Goal: Information Seeking & Learning: Check status

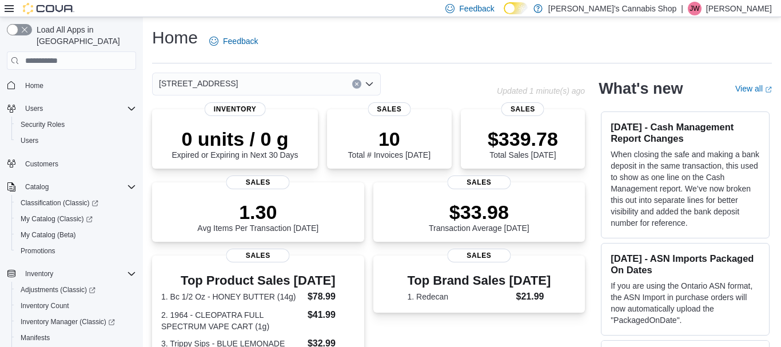
click at [293, 87] on div "[STREET_ADDRESS]" at bounding box center [266, 84] width 229 height 23
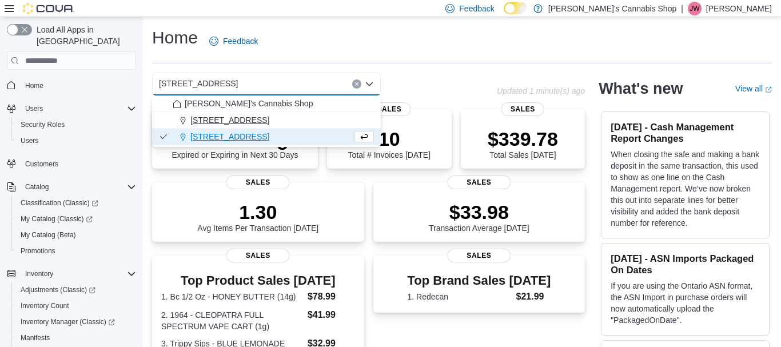
click at [269, 120] on span "[STREET_ADDRESS]" at bounding box center [229, 119] width 79 height 11
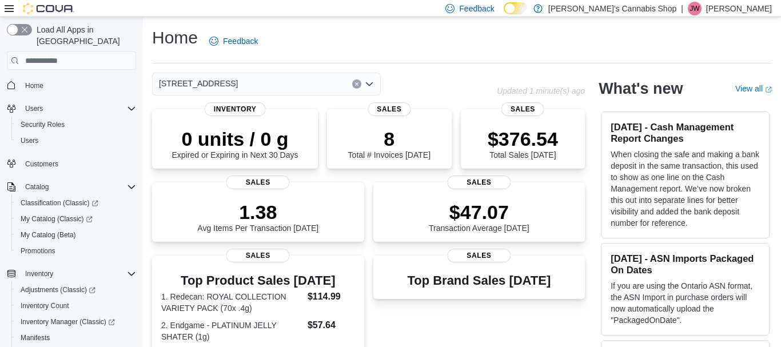
click at [321, 86] on div "[STREET_ADDRESS]" at bounding box center [266, 84] width 229 height 23
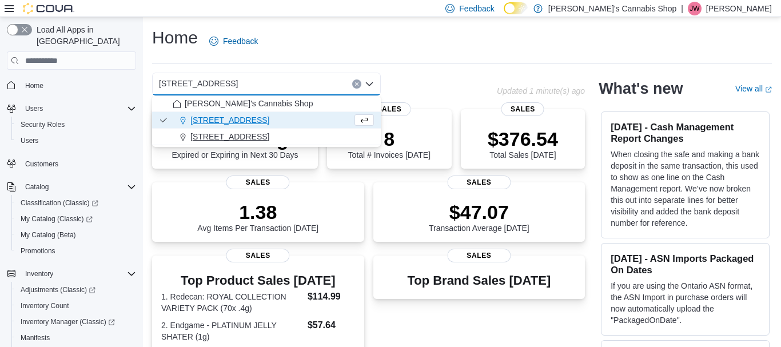
click at [269, 135] on span "[STREET_ADDRESS]" at bounding box center [229, 136] width 79 height 11
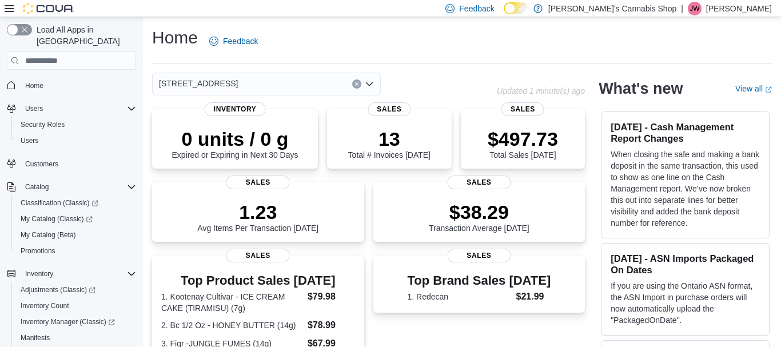
click at [314, 39] on div "Home Feedback" at bounding box center [461, 41] width 619 height 30
click at [289, 88] on div "[STREET_ADDRESS]" at bounding box center [266, 84] width 229 height 23
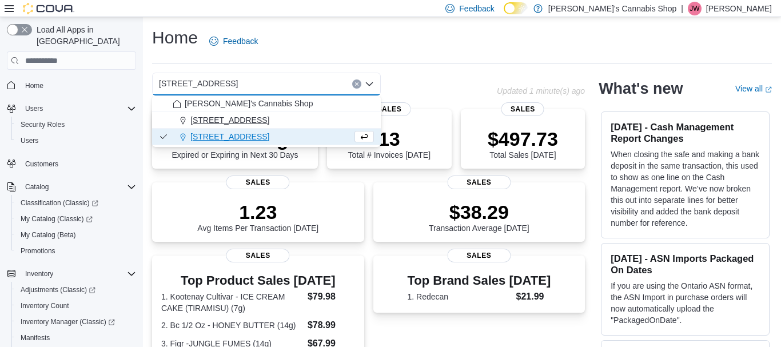
click at [269, 118] on span "[STREET_ADDRESS]" at bounding box center [229, 119] width 79 height 11
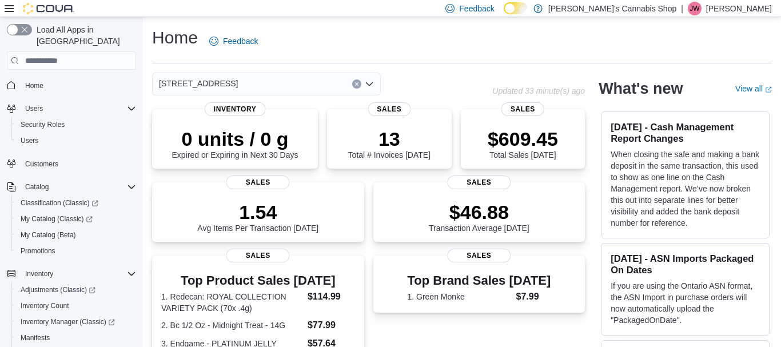
click at [303, 84] on div "[STREET_ADDRESS]" at bounding box center [266, 84] width 229 height 23
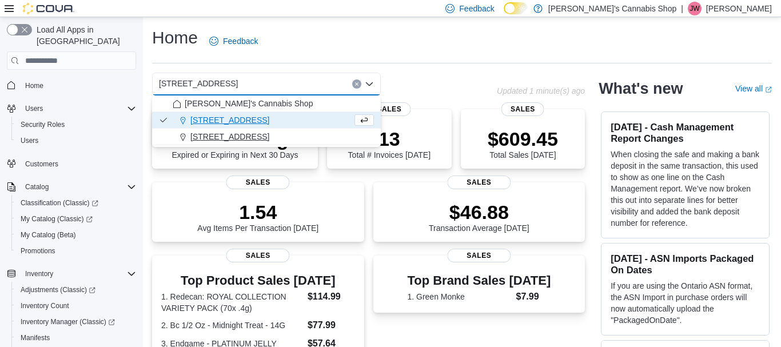
click at [269, 141] on span "[STREET_ADDRESS]" at bounding box center [229, 136] width 79 height 11
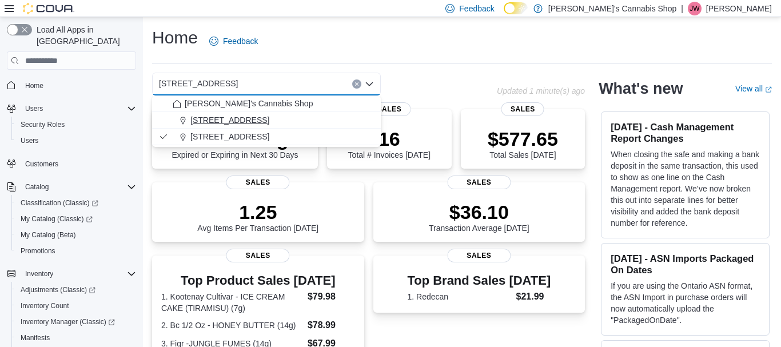
click at [288, 128] on button "[STREET_ADDRESS]" at bounding box center [266, 120] width 229 height 17
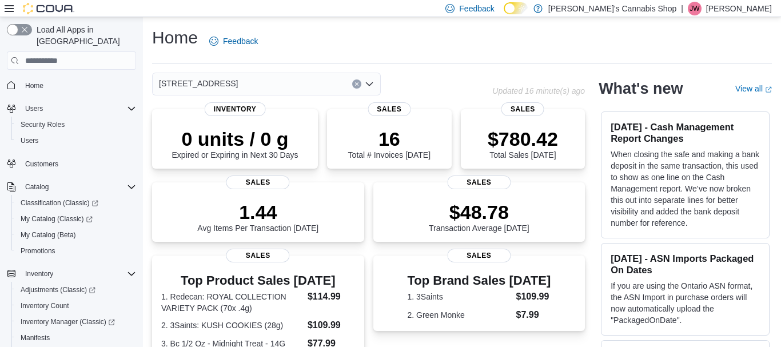
click at [305, 82] on div "[STREET_ADDRESS]" at bounding box center [266, 84] width 229 height 23
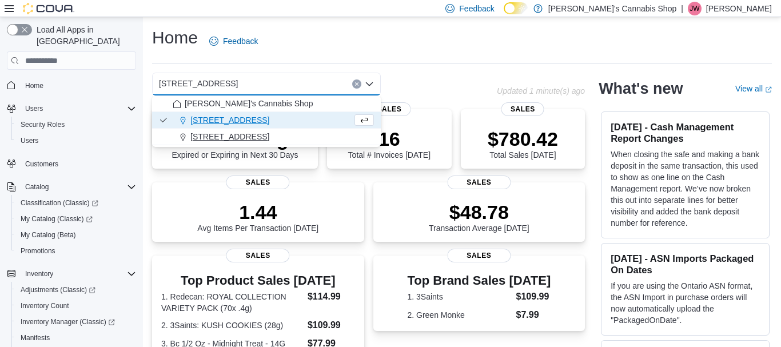
click at [269, 136] on span "[STREET_ADDRESS]" at bounding box center [229, 136] width 79 height 11
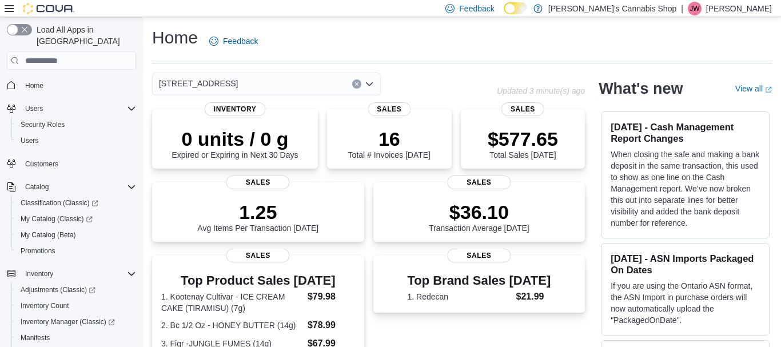
click at [533, 283] on div "Top Brand Sales Today 1. Redecan $21.99" at bounding box center [479, 286] width 194 height 34
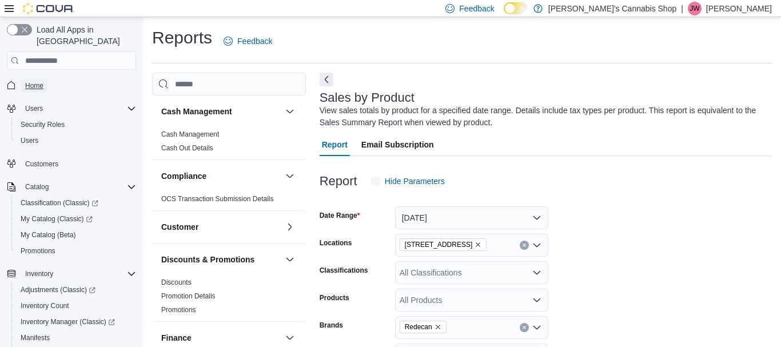
scroll to position [3, 0]
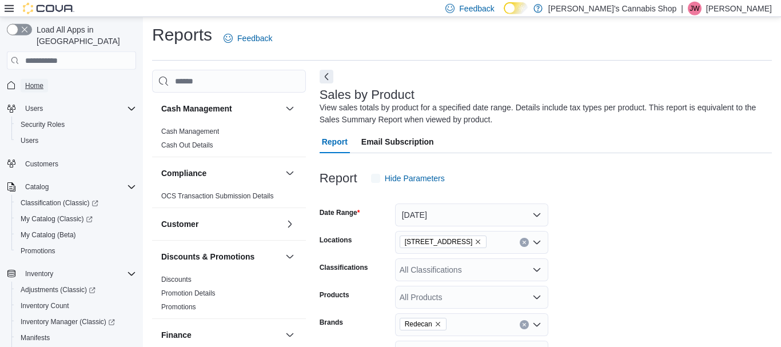
click at [37, 79] on span "Home" at bounding box center [34, 86] width 18 height 14
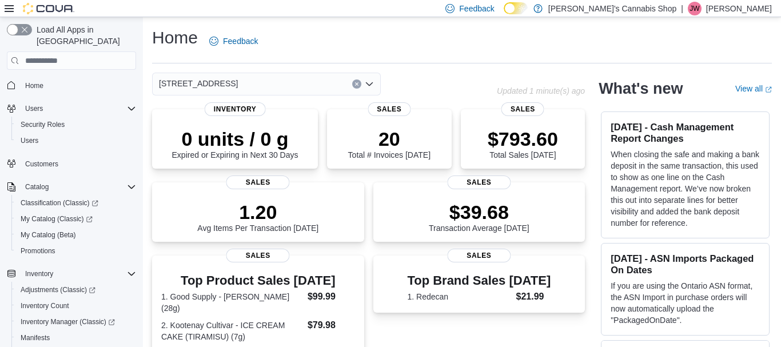
click at [302, 74] on div "[STREET_ADDRESS]" at bounding box center [266, 84] width 229 height 23
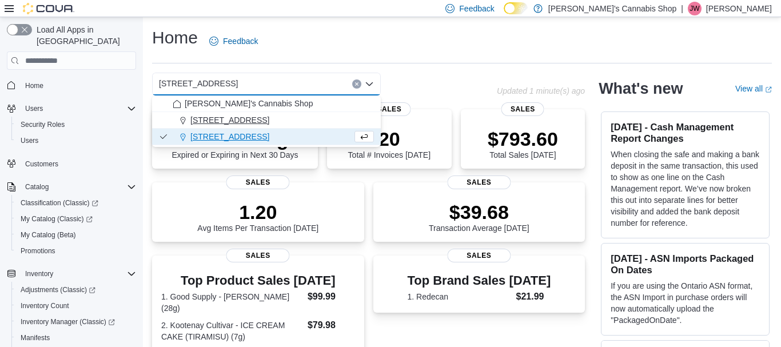
click at [269, 117] on span "[STREET_ADDRESS]" at bounding box center [229, 119] width 79 height 11
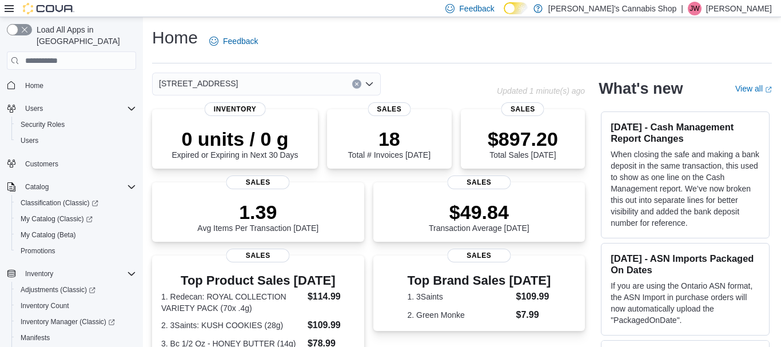
click at [317, 78] on div "107-1983 [GEOGRAPHIC_DATA] - [GEOGRAPHIC_DATA] Combo box. Selected. [STREET_ADD…" at bounding box center [266, 84] width 229 height 23
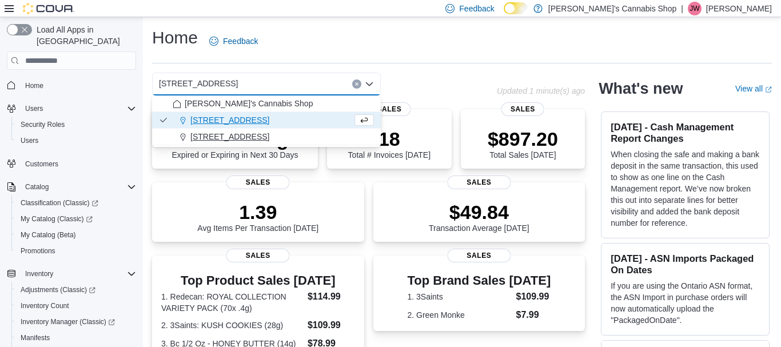
click at [269, 133] on span "[STREET_ADDRESS]" at bounding box center [229, 136] width 79 height 11
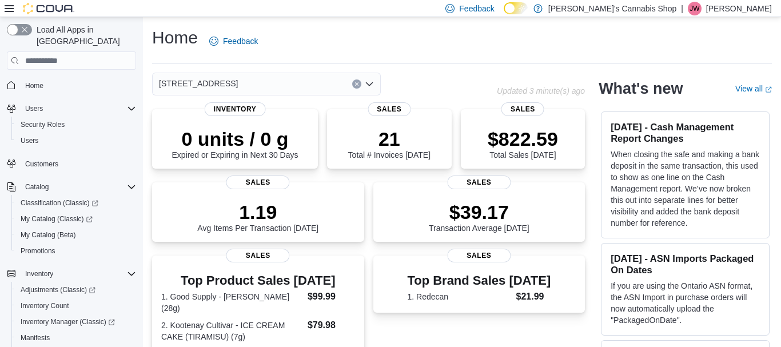
click at [446, 131] on div "21 Total # Invoices Today Sales" at bounding box center [389, 138] width 125 height 59
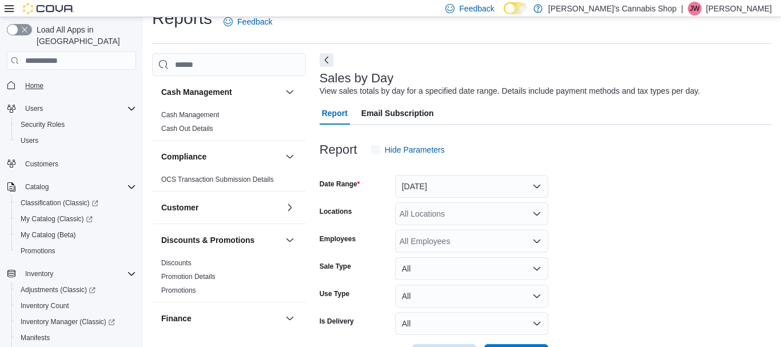
scroll to position [26, 0]
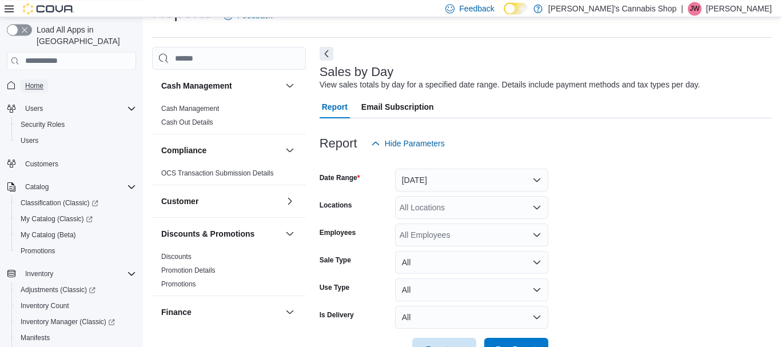
click at [34, 81] on span "Home" at bounding box center [34, 85] width 18 height 9
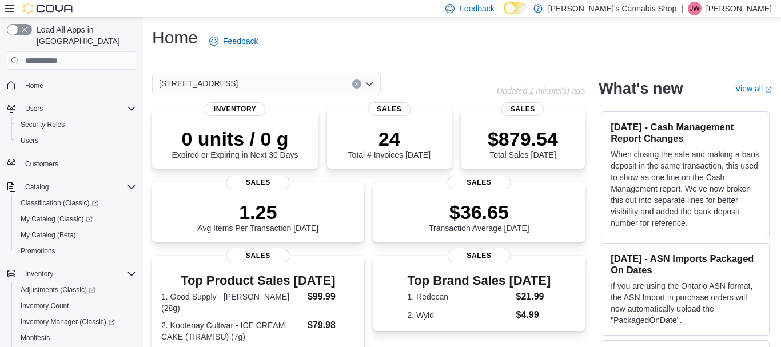
click at [373, 83] on icon "Open list of options" at bounding box center [369, 83] width 9 height 9
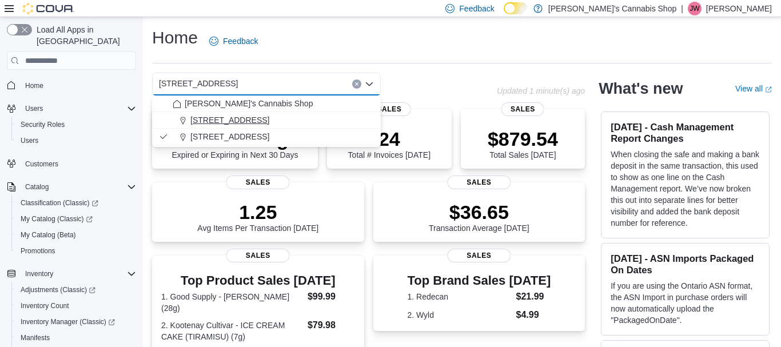
click at [269, 119] on span "[STREET_ADDRESS]" at bounding box center [229, 119] width 79 height 11
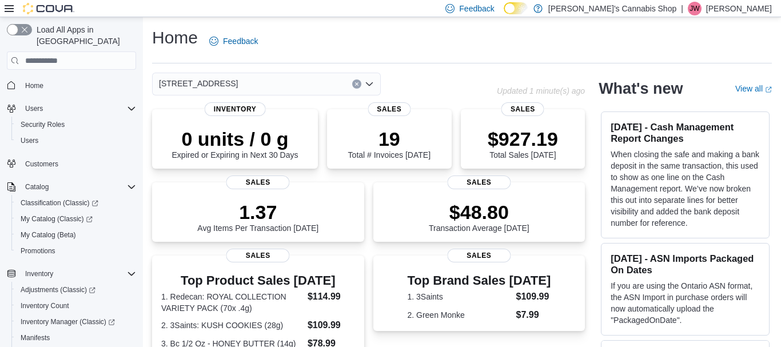
click at [371, 85] on icon "Open list of options" at bounding box center [369, 83] width 9 height 9
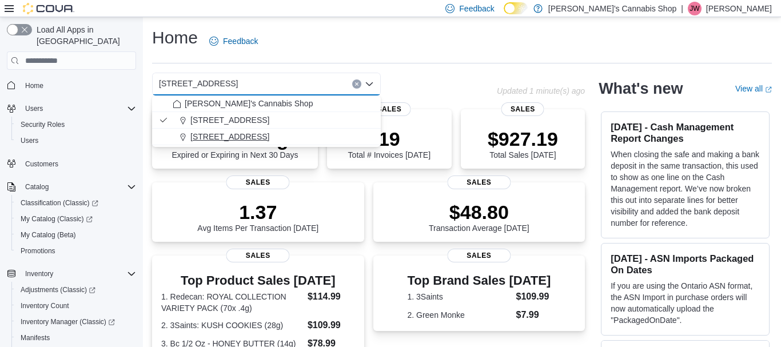
click at [269, 135] on span "[STREET_ADDRESS]" at bounding box center [229, 136] width 79 height 11
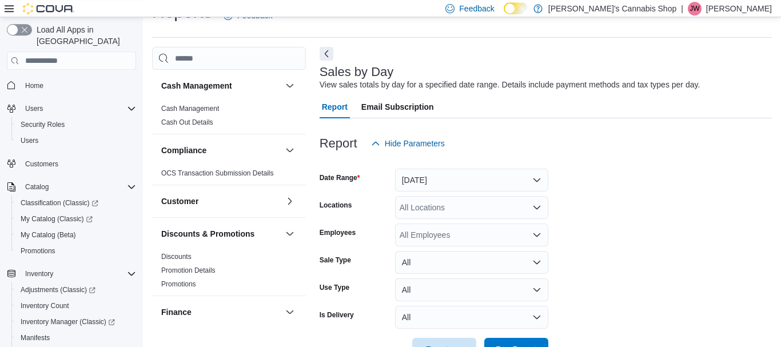
scroll to position [26, 0]
click at [35, 81] on span "Home" at bounding box center [34, 85] width 18 height 9
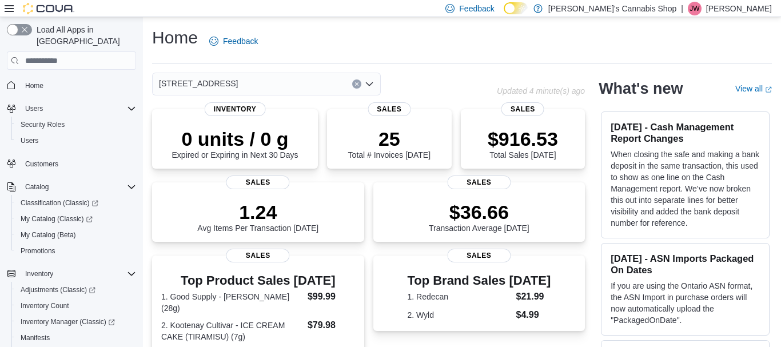
click at [525, 118] on div "$916.53 Total Sales Today Sales" at bounding box center [523, 138] width 125 height 59
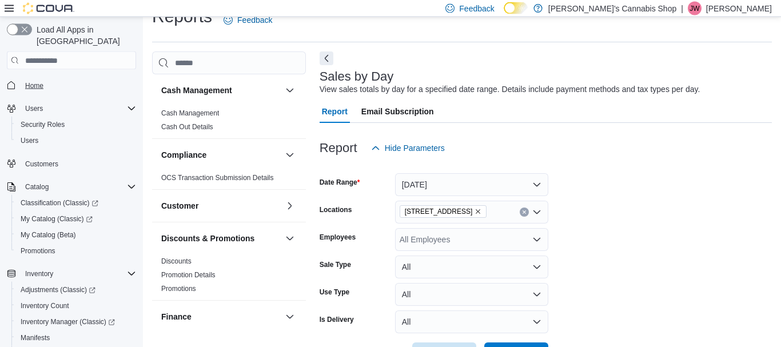
scroll to position [26, 0]
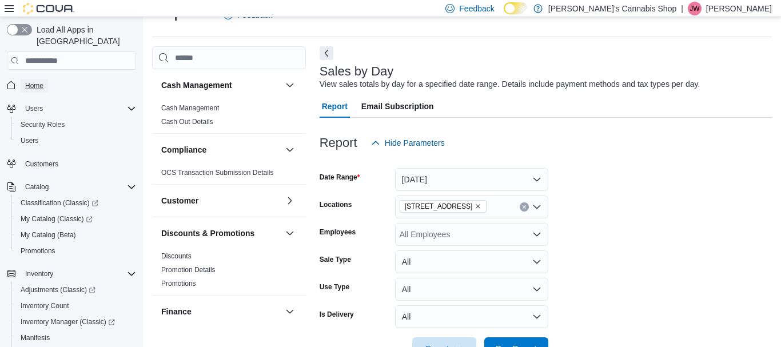
click at [36, 81] on span "Home" at bounding box center [34, 85] width 18 height 9
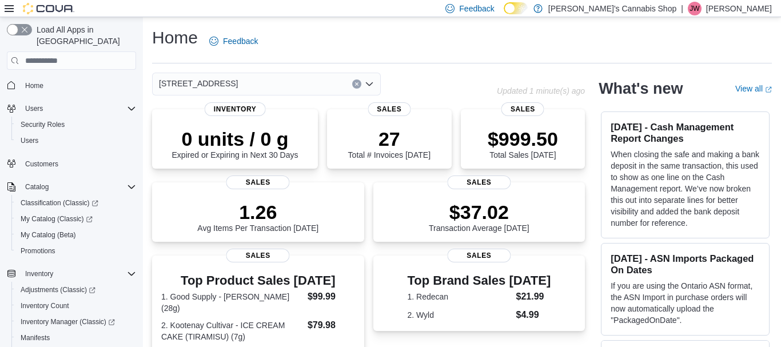
click at [368, 87] on icon "Open list of options" at bounding box center [369, 83] width 9 height 9
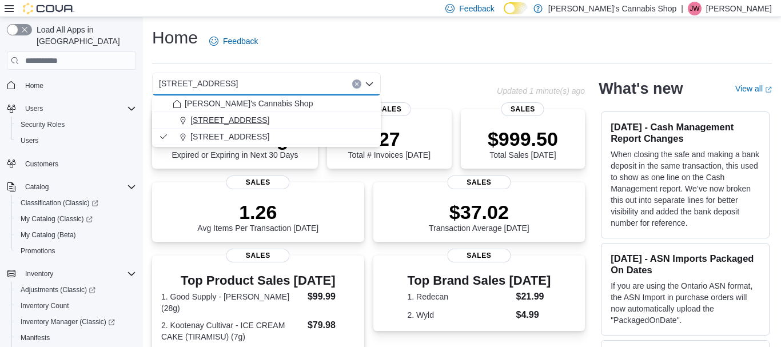
click at [329, 121] on div "[STREET_ADDRESS]" at bounding box center [273, 119] width 201 height 11
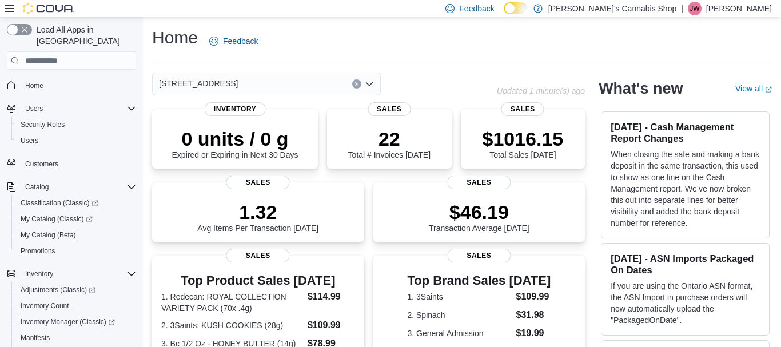
click at [371, 82] on icon "Open list of options" at bounding box center [369, 83] width 9 height 9
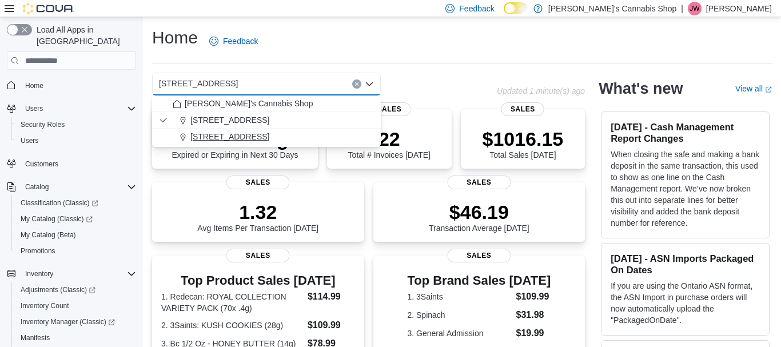
click at [269, 137] on span "[STREET_ADDRESS]" at bounding box center [229, 136] width 79 height 11
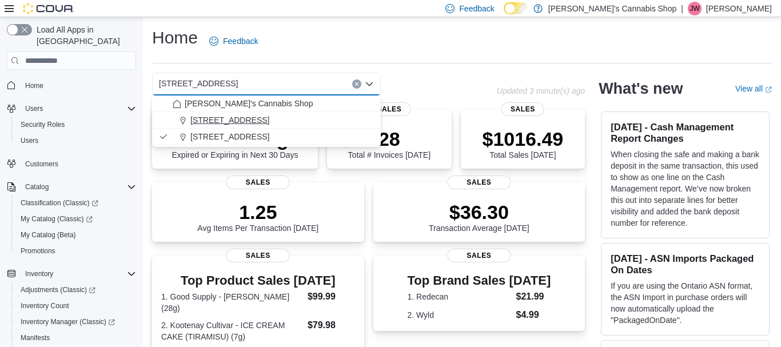
click at [269, 121] on span "[STREET_ADDRESS]" at bounding box center [229, 119] width 79 height 11
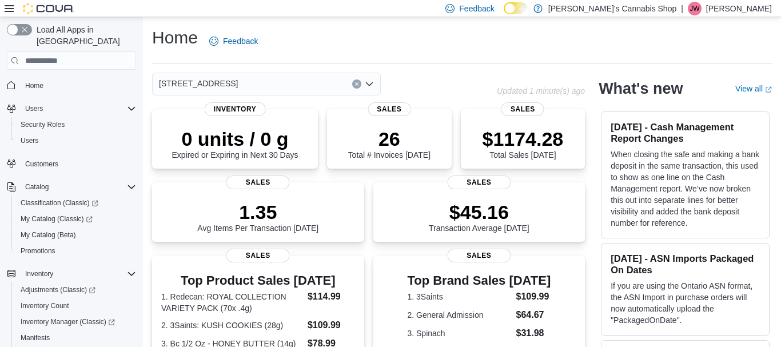
click at [306, 86] on div "[STREET_ADDRESS]" at bounding box center [266, 84] width 229 height 23
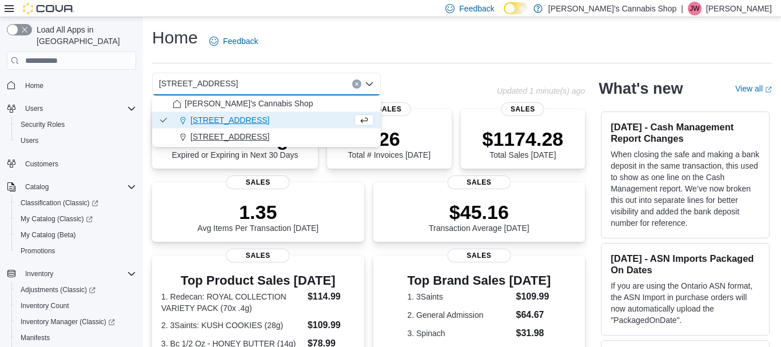
click at [269, 139] on span "[STREET_ADDRESS]" at bounding box center [229, 136] width 79 height 11
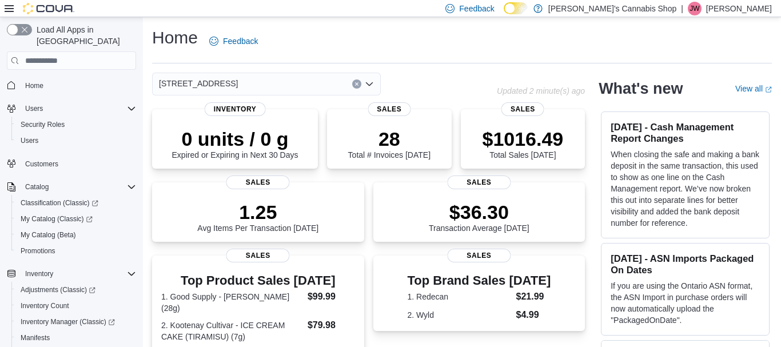
click at [403, 36] on div "Home Feedback" at bounding box center [461, 41] width 619 height 30
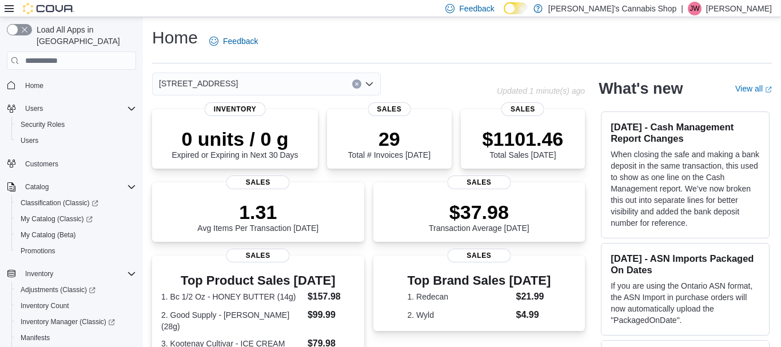
click at [281, 93] on div "[STREET_ADDRESS]" at bounding box center [266, 84] width 229 height 23
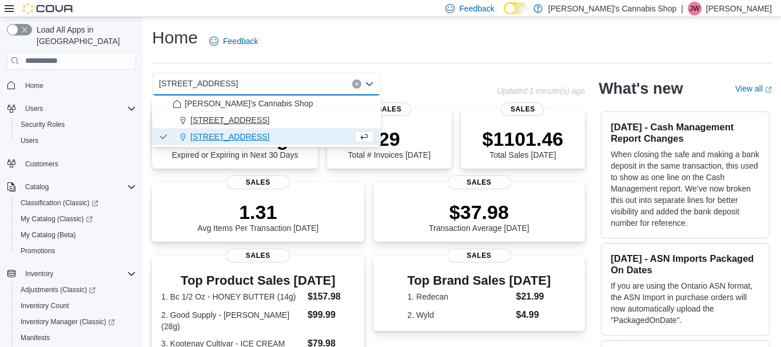
click at [269, 115] on span "[STREET_ADDRESS]" at bounding box center [229, 119] width 79 height 11
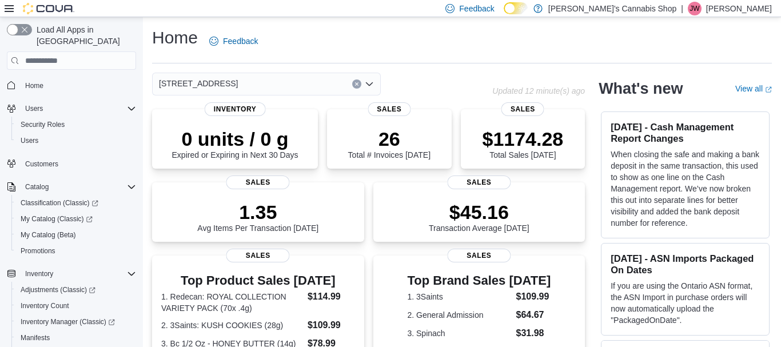
click at [304, 82] on div "107-1983 [GEOGRAPHIC_DATA] - [GEOGRAPHIC_DATA] Combo box. Selected. [STREET_ADD…" at bounding box center [266, 84] width 229 height 23
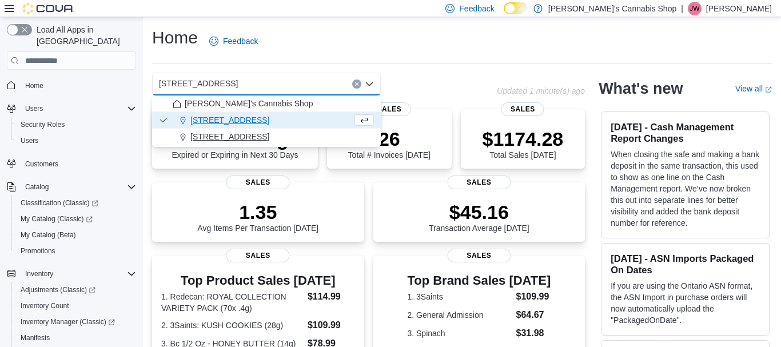
click at [306, 137] on div "[STREET_ADDRESS]" at bounding box center [273, 136] width 201 height 11
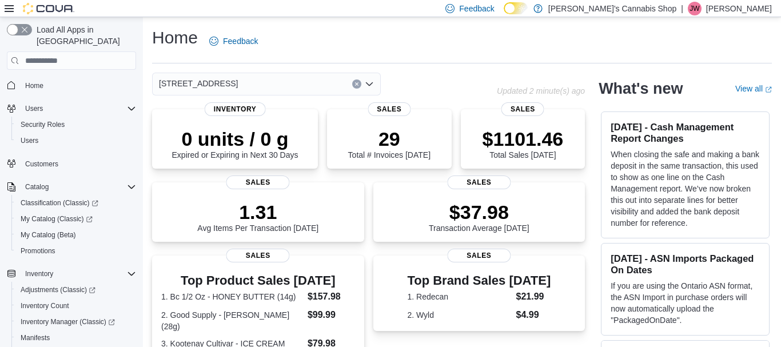
click at [537, 167] on div "$1101.46 Total Sales Today Sales" at bounding box center [523, 138] width 125 height 59
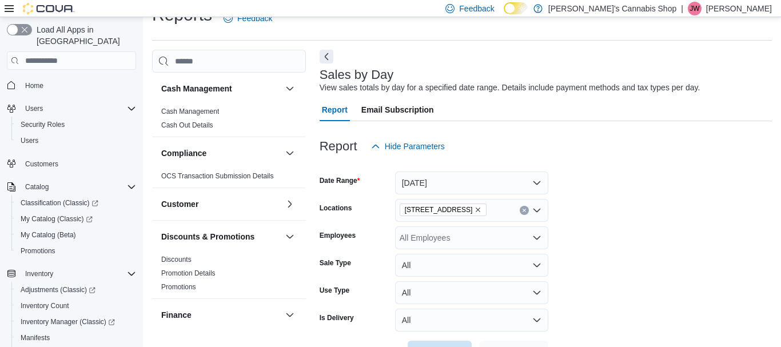
scroll to position [26, 0]
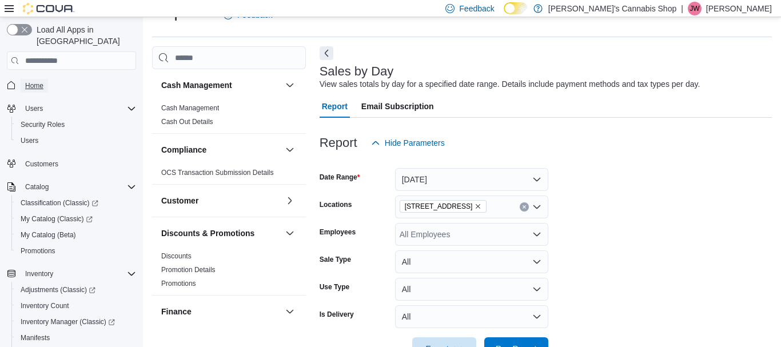
click at [39, 81] on span "Home" at bounding box center [34, 85] width 18 height 9
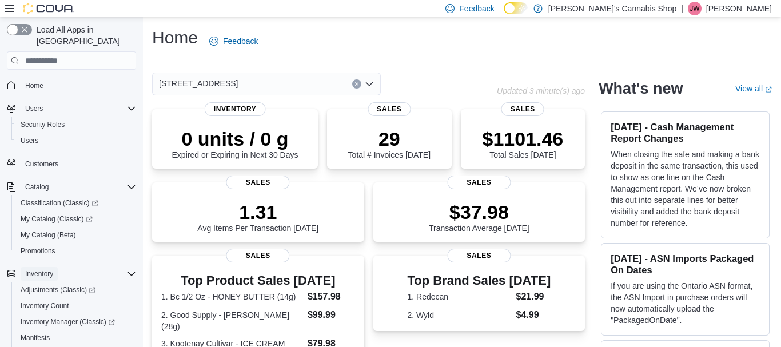
click at [34, 269] on span "Inventory" at bounding box center [39, 273] width 28 height 9
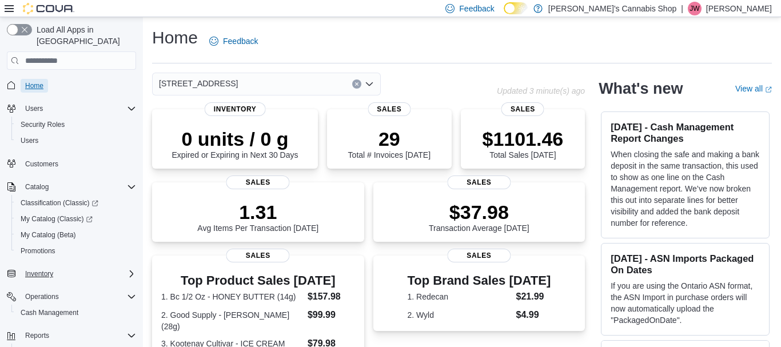
click at [33, 81] on span "Home" at bounding box center [34, 85] width 18 height 9
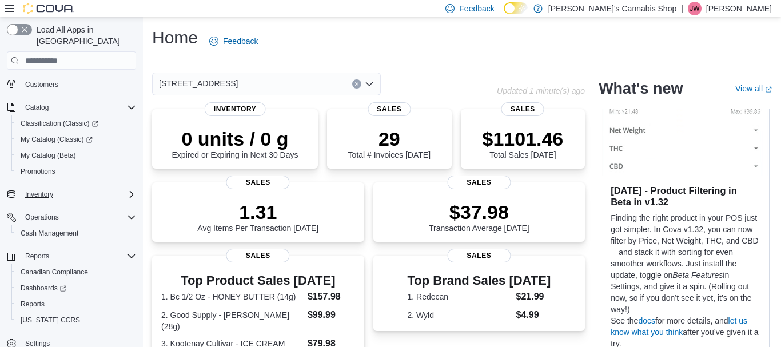
click at [332, 31] on div "Home Feedback" at bounding box center [461, 41] width 619 height 30
click at [533, 75] on div "[STREET_ADDRESS] Updated 3 minute(s) ago" at bounding box center [368, 84] width 433 height 23
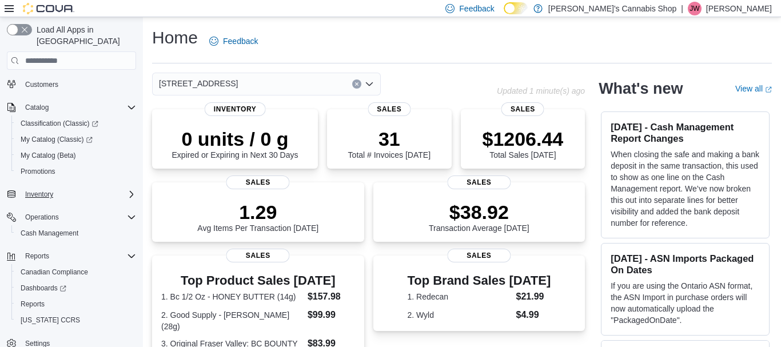
click at [293, 95] on div "[STREET_ADDRESS]" at bounding box center [266, 84] width 229 height 23
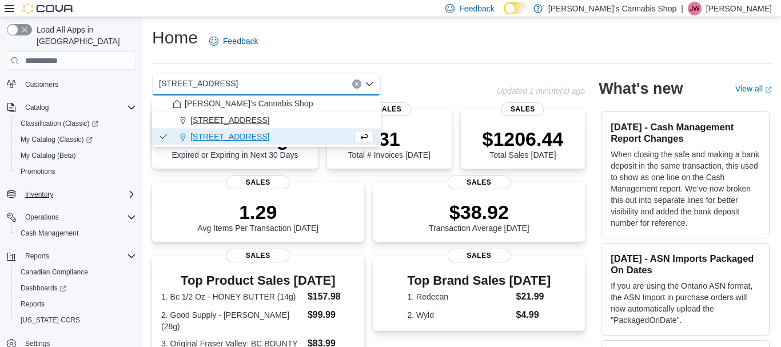
click at [269, 115] on span "[STREET_ADDRESS]" at bounding box center [229, 119] width 79 height 11
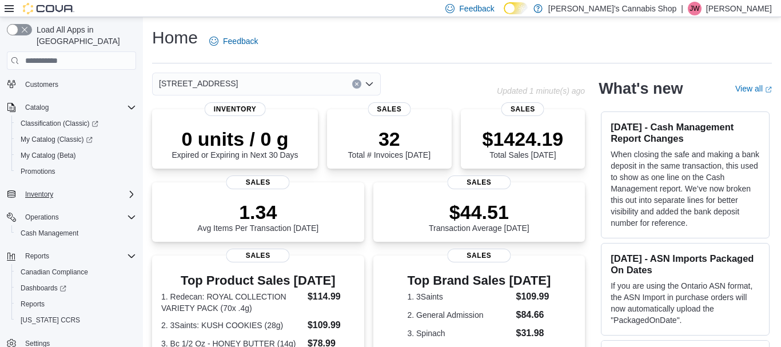
click at [308, 83] on div "[STREET_ADDRESS]" at bounding box center [266, 84] width 229 height 23
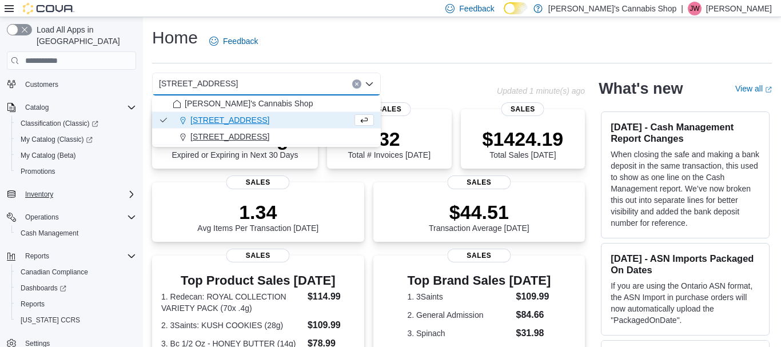
click at [269, 132] on span "[STREET_ADDRESS]" at bounding box center [229, 136] width 79 height 11
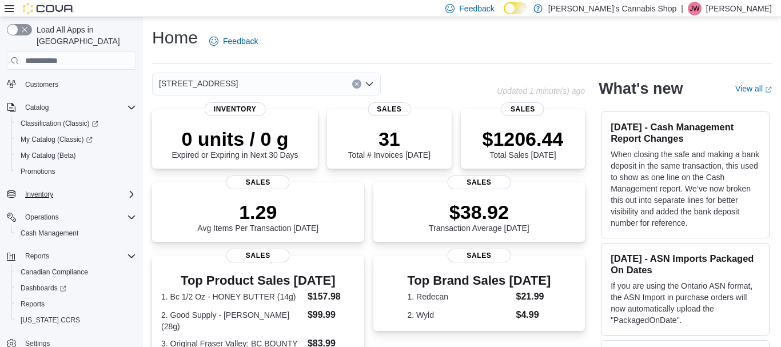
click at [469, 49] on div "Home Feedback" at bounding box center [461, 41] width 619 height 30
click at [306, 85] on div "[STREET_ADDRESS]" at bounding box center [266, 84] width 229 height 23
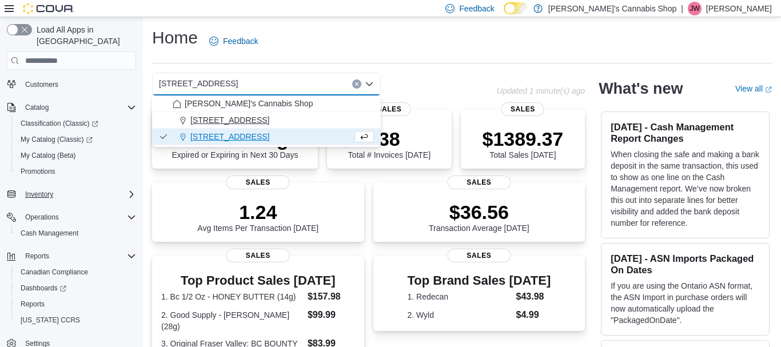
click at [297, 113] on button "[STREET_ADDRESS]" at bounding box center [266, 120] width 229 height 17
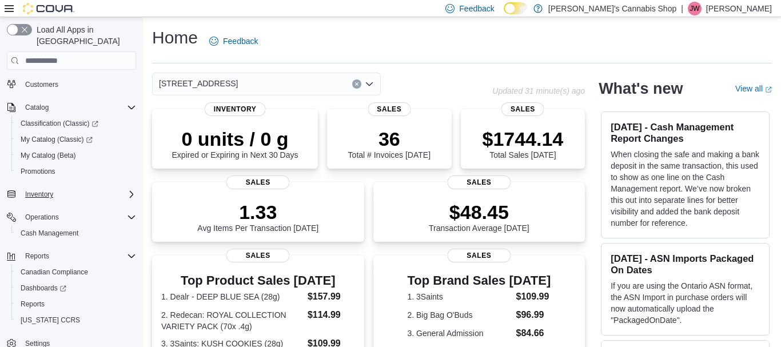
click at [309, 81] on div "[STREET_ADDRESS]" at bounding box center [266, 84] width 229 height 23
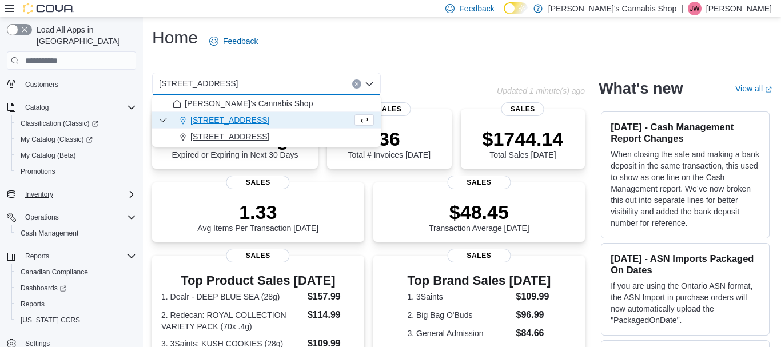
click at [269, 133] on span "[STREET_ADDRESS]" at bounding box center [229, 136] width 79 height 11
